Goal: Information Seeking & Learning: Learn about a topic

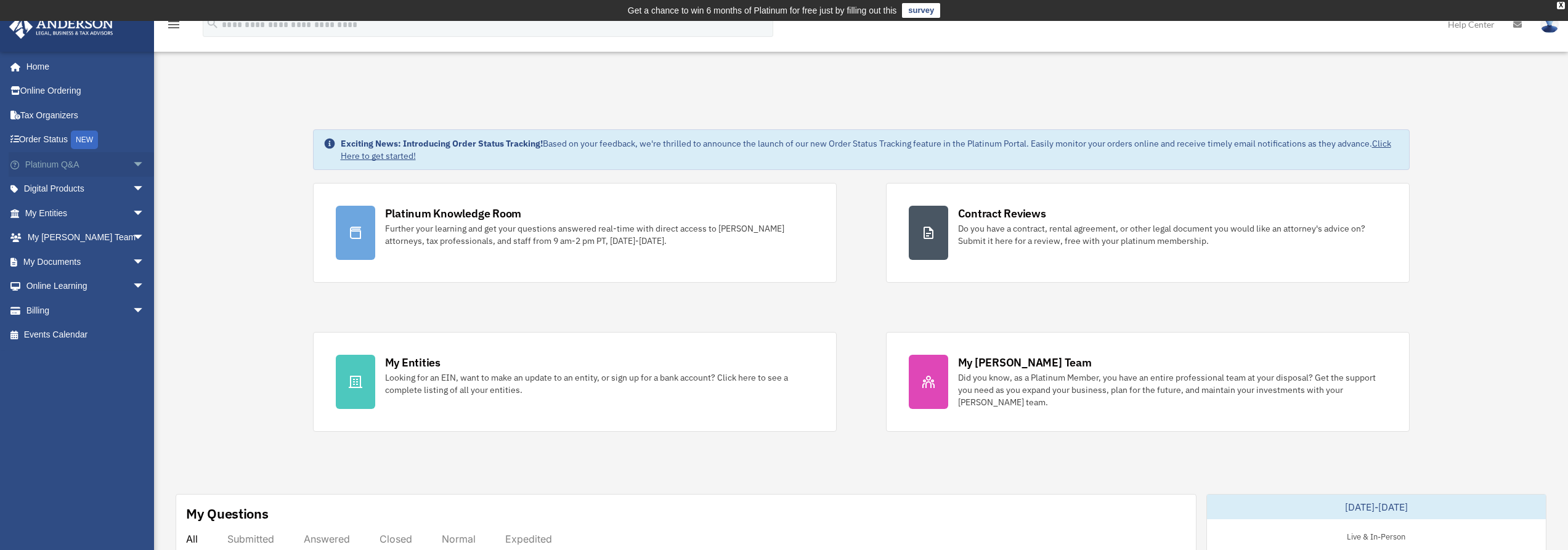
click at [132, 161] on span "arrow_drop_down" at bounding box center [144, 164] width 24 height 25
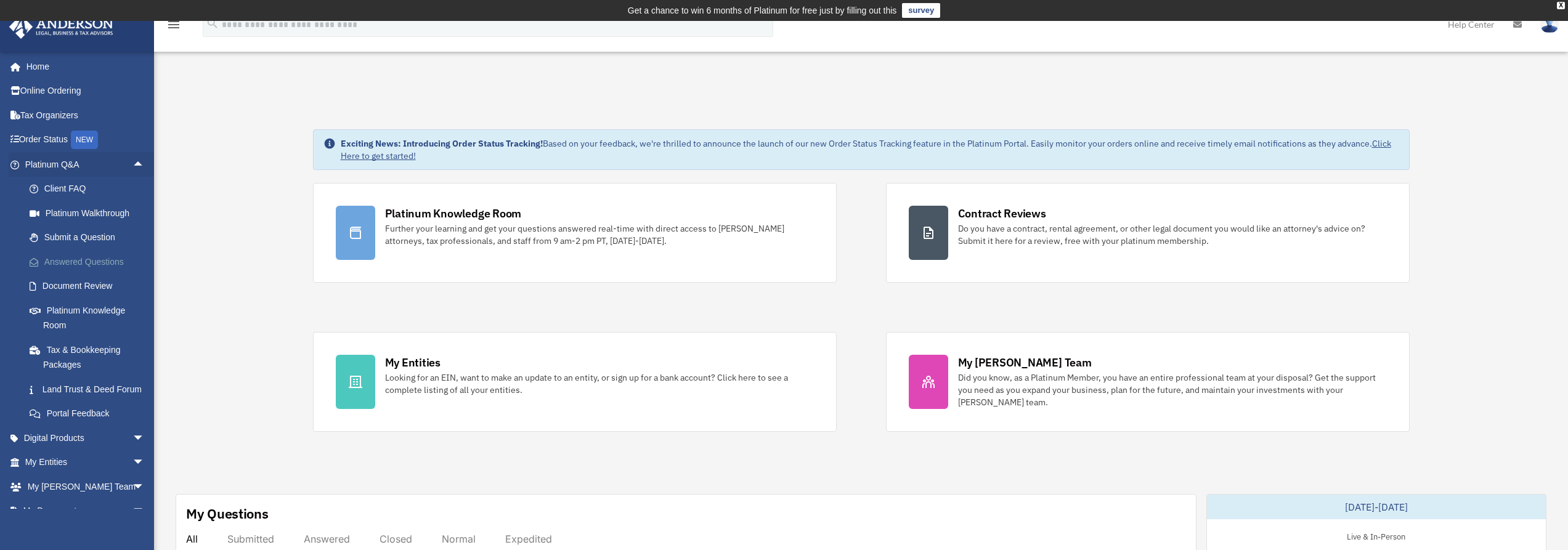
click at [87, 266] on link "Answered Questions" at bounding box center [90, 262] width 146 height 24
